Goal: Find specific page/section: Find specific page/section

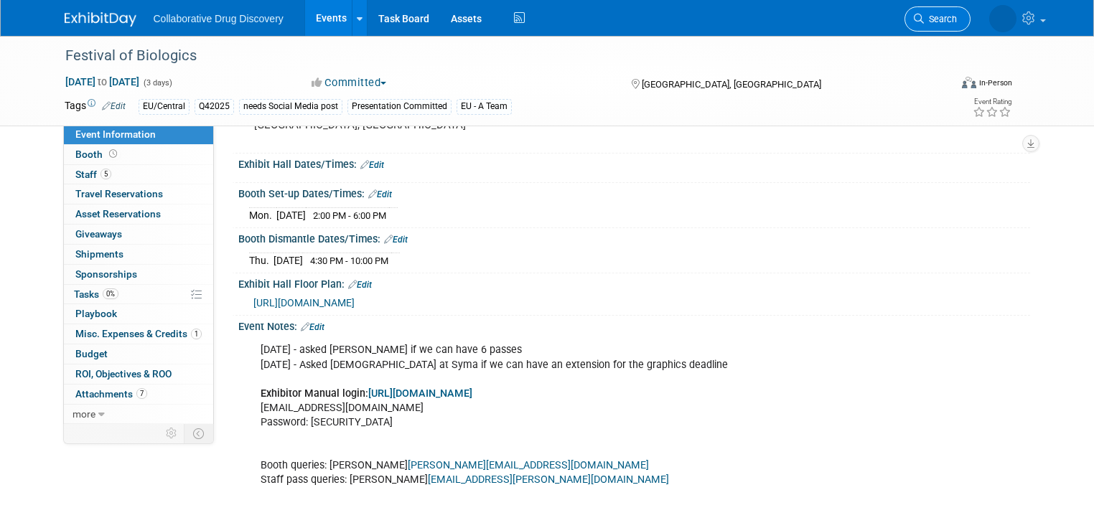
click at [952, 17] on span "Search" at bounding box center [940, 19] width 33 height 11
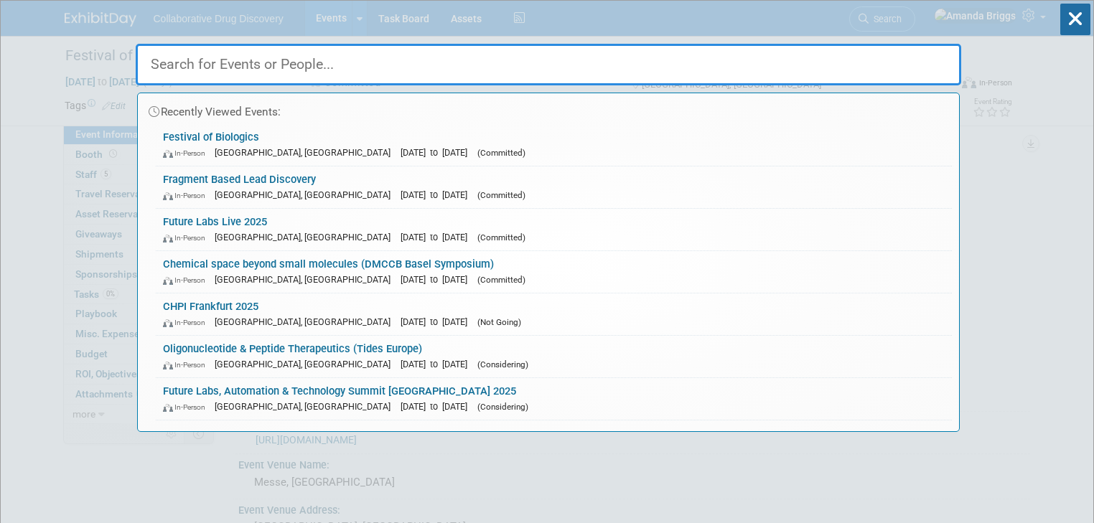
click at [466, 60] on input "text" at bounding box center [548, 65] width 825 height 42
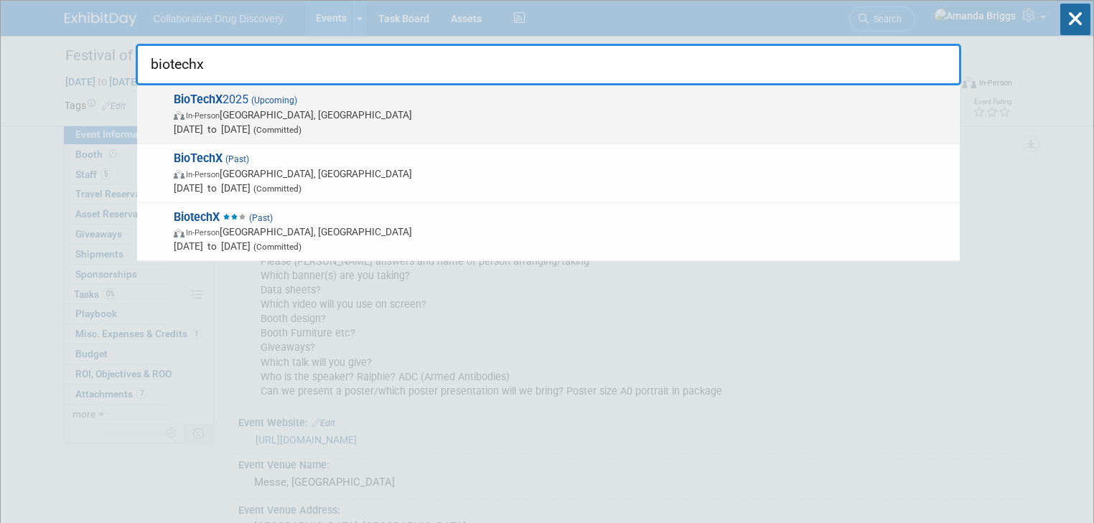
type input "biotechx"
click at [218, 100] on strong "BioTechX" at bounding box center [198, 100] width 49 height 14
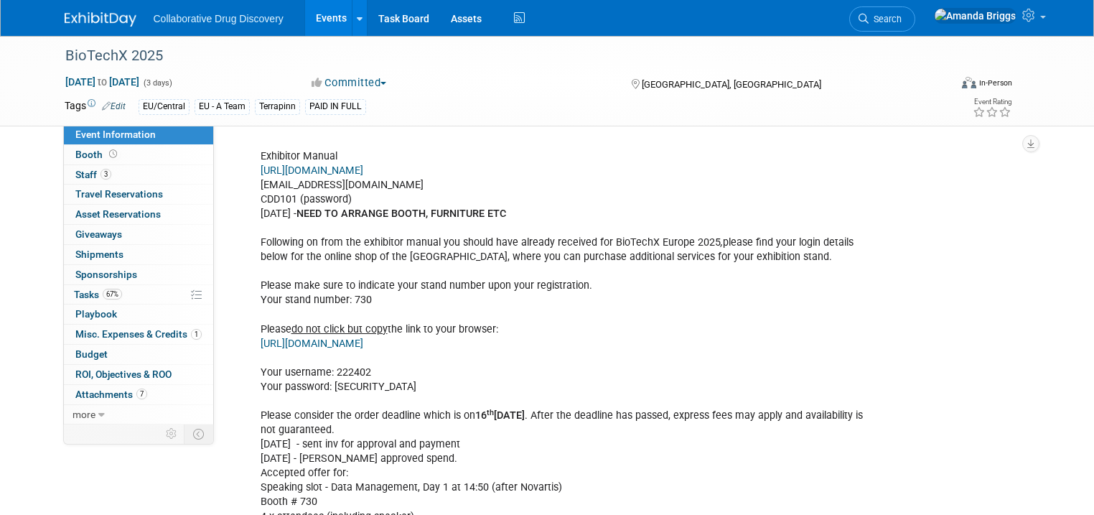
scroll to position [574, 0]
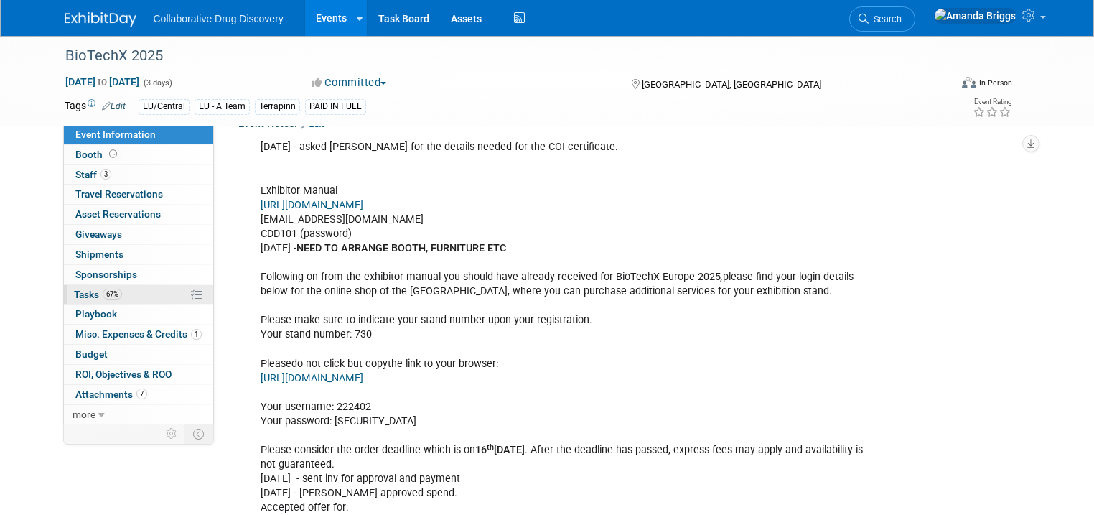
click at [75, 294] on span "Tasks 67%" at bounding box center [98, 294] width 48 height 11
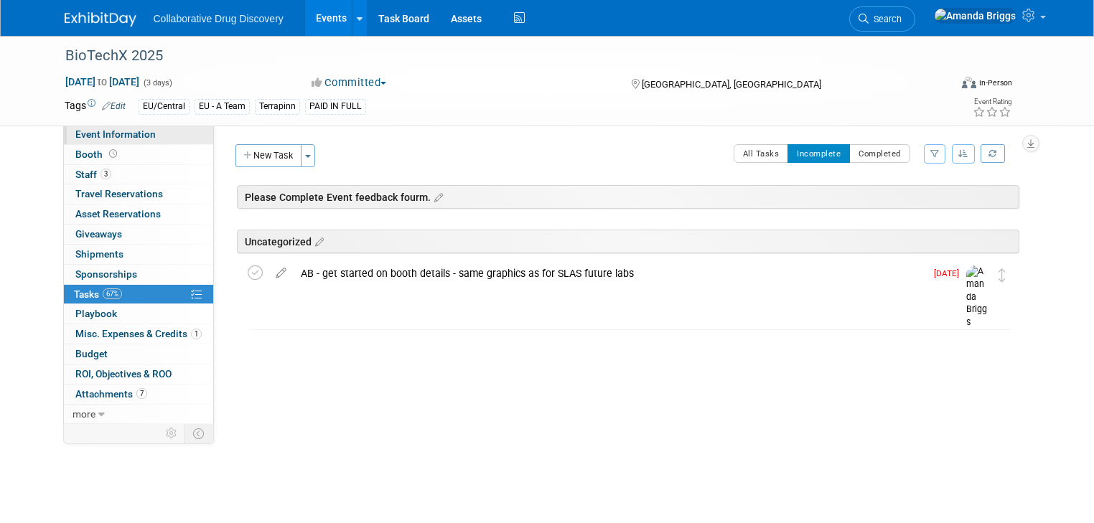
click at [124, 138] on span "Event Information" at bounding box center [115, 133] width 80 height 11
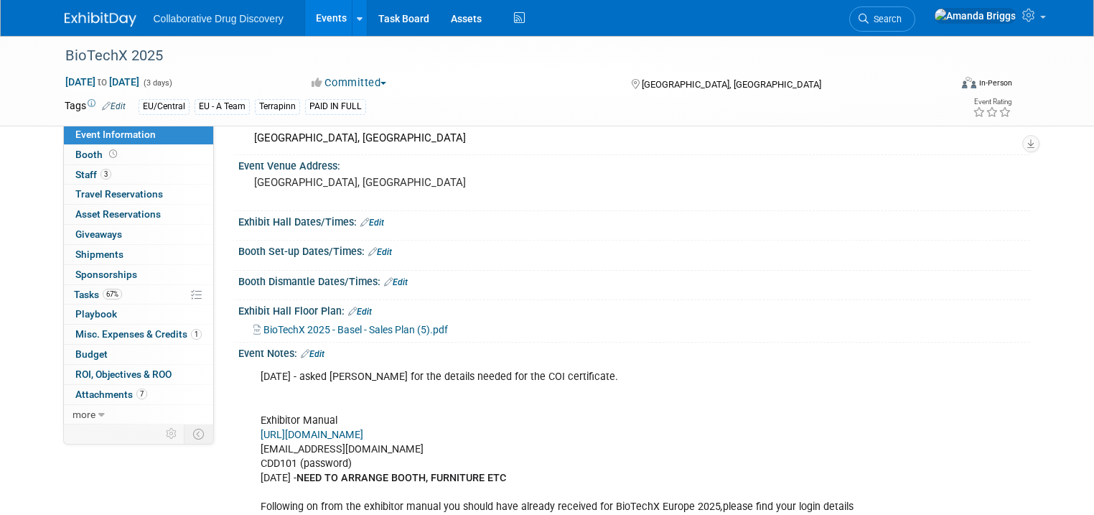
scroll to position [459, 0]
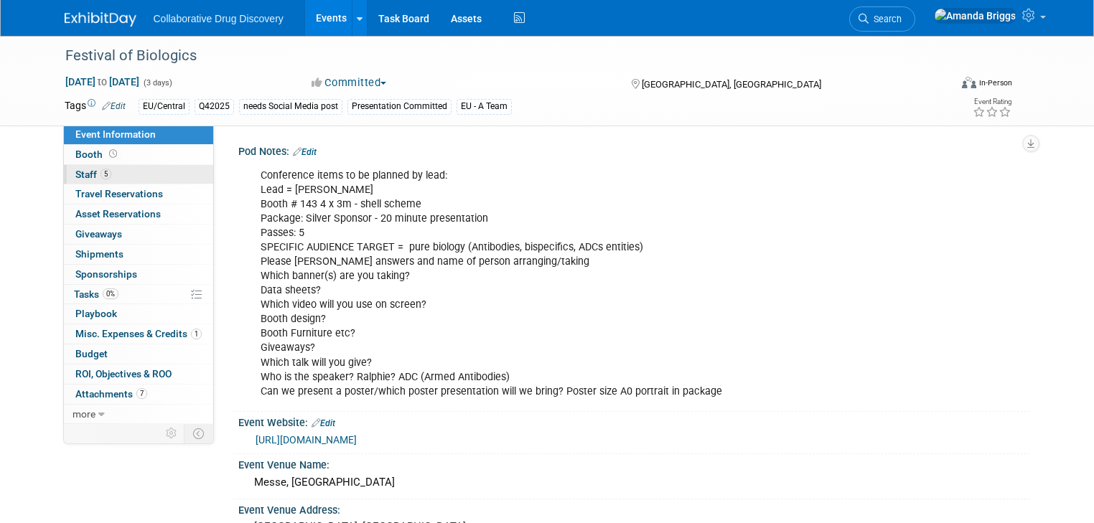
click at [75, 172] on span "Staff 5" at bounding box center [93, 174] width 36 height 11
